Goal: Browse casually: Explore the website without a specific task or goal

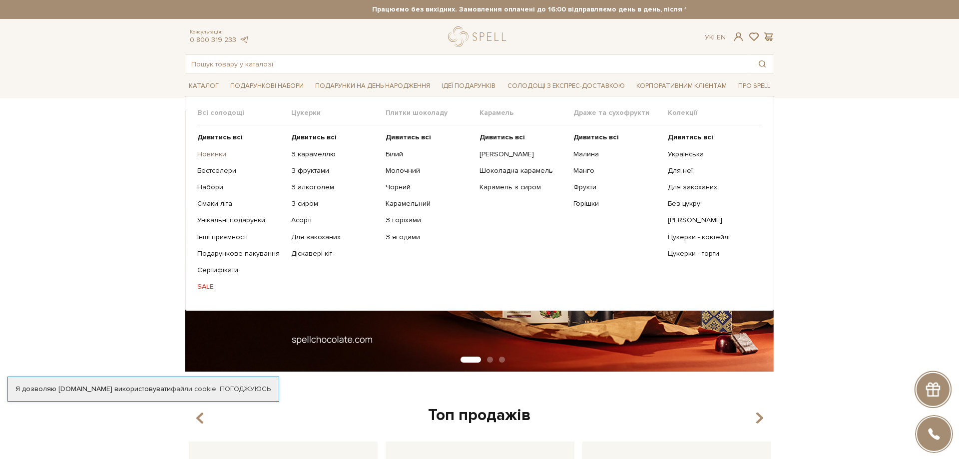
click at [220, 151] on link "Новинки" at bounding box center [240, 154] width 86 height 9
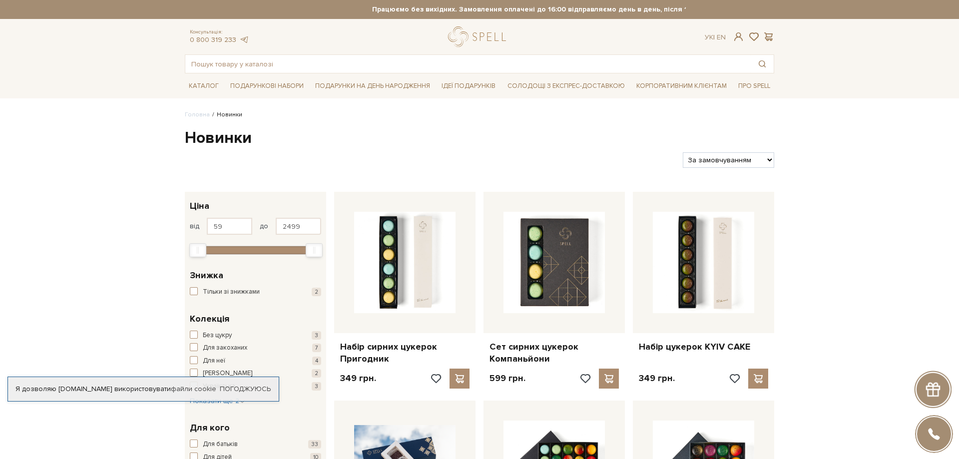
click at [732, 266] on img at bounding box center [703, 262] width 101 height 101
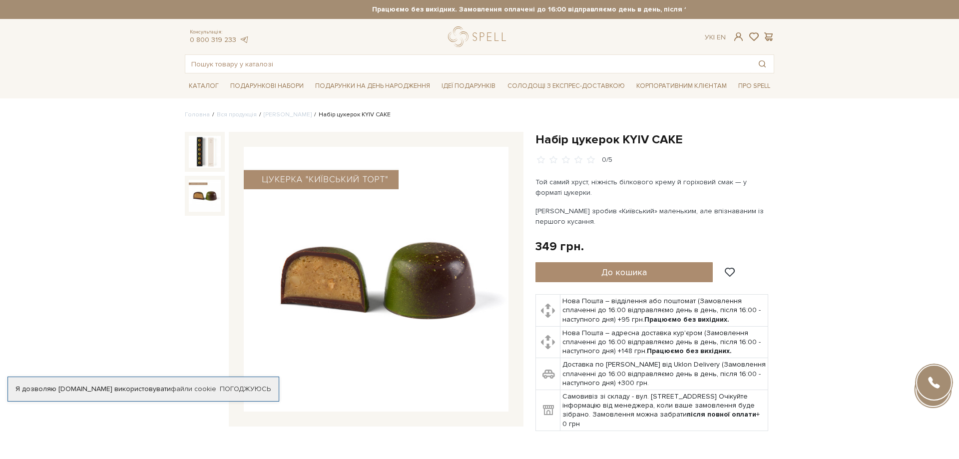
click at [201, 196] on img at bounding box center [205, 196] width 32 height 32
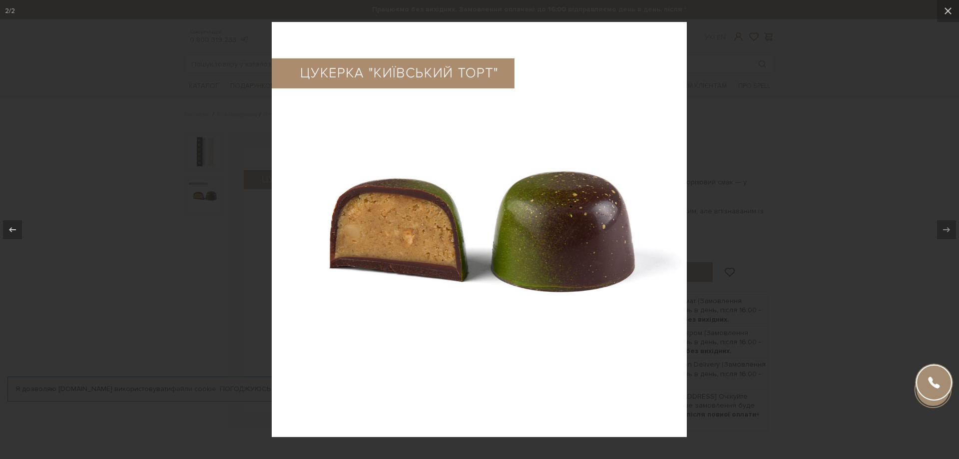
click at [405, 231] on img at bounding box center [479, 229] width 415 height 415
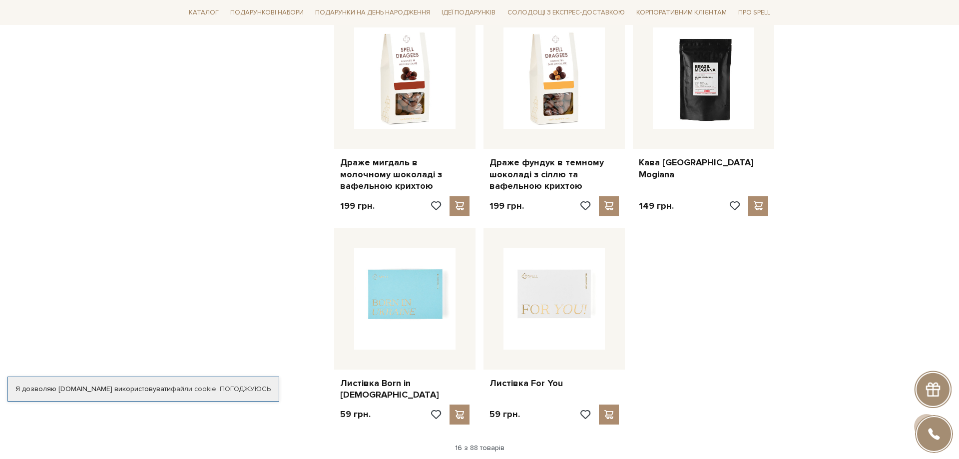
scroll to position [1171, 0]
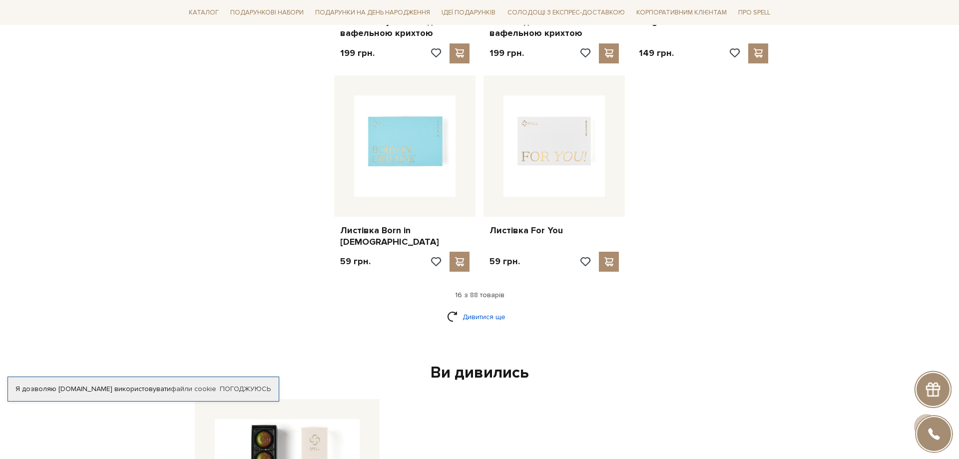
click at [477, 309] on link "Дивитися ще" at bounding box center [479, 316] width 65 height 17
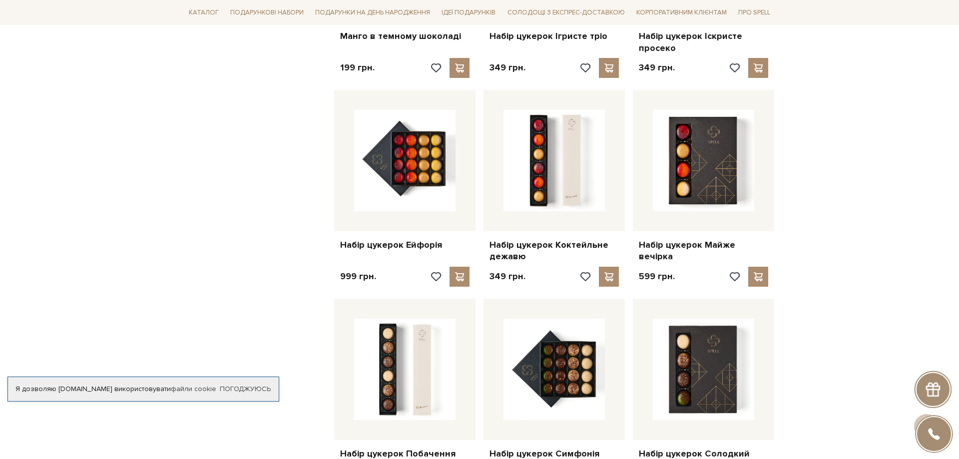
scroll to position [1986, 0]
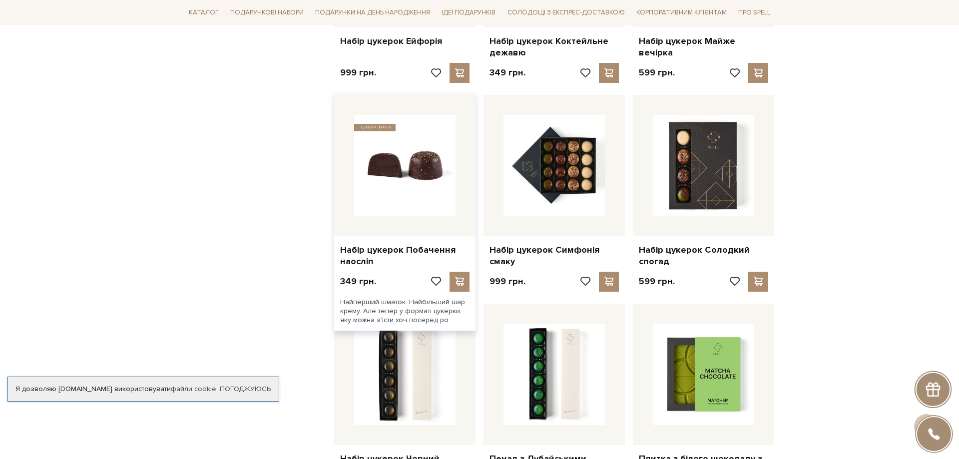
click at [399, 186] on img at bounding box center [404, 165] width 101 height 101
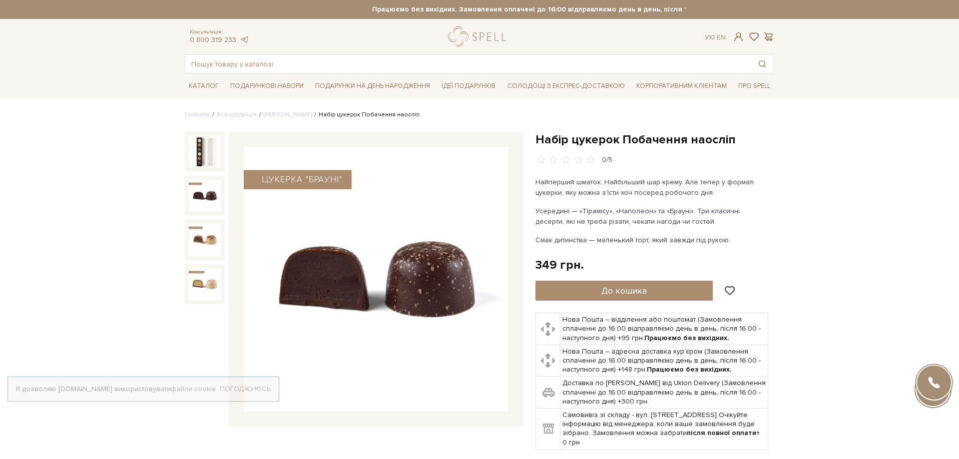
click at [214, 195] on img at bounding box center [205, 196] width 32 height 32
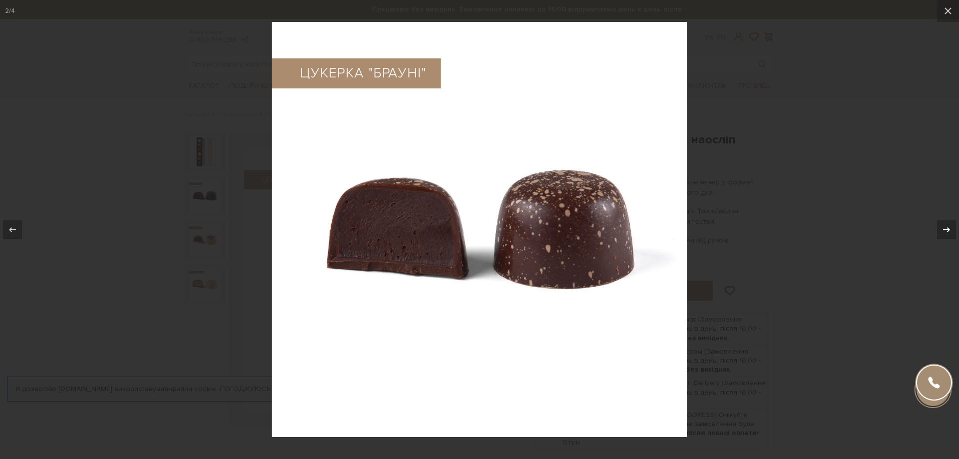
click at [951, 231] on icon at bounding box center [946, 230] width 12 height 12
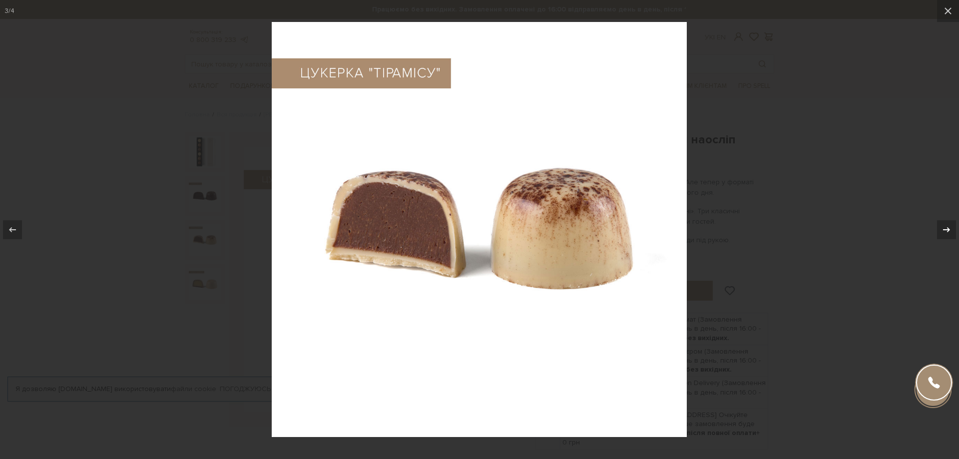
click at [951, 229] on icon at bounding box center [946, 230] width 12 height 12
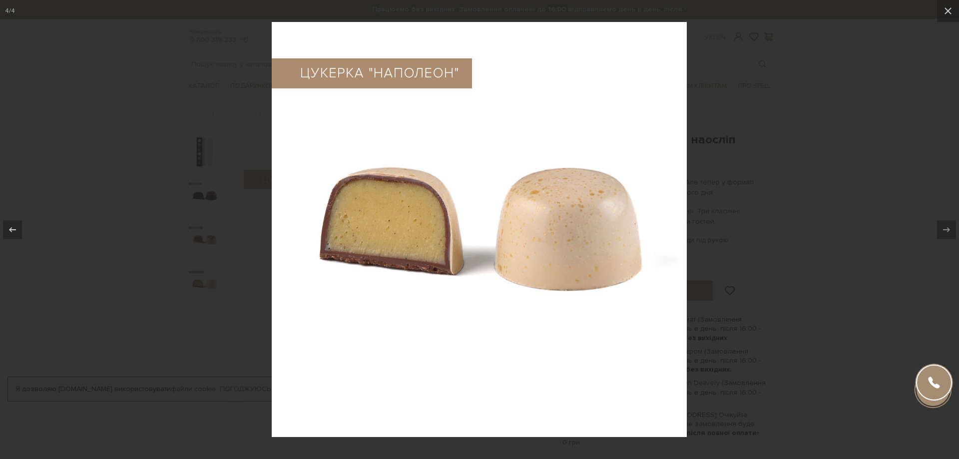
click at [903, 177] on div at bounding box center [479, 229] width 959 height 459
